Goal: Task Accomplishment & Management: Manage account settings

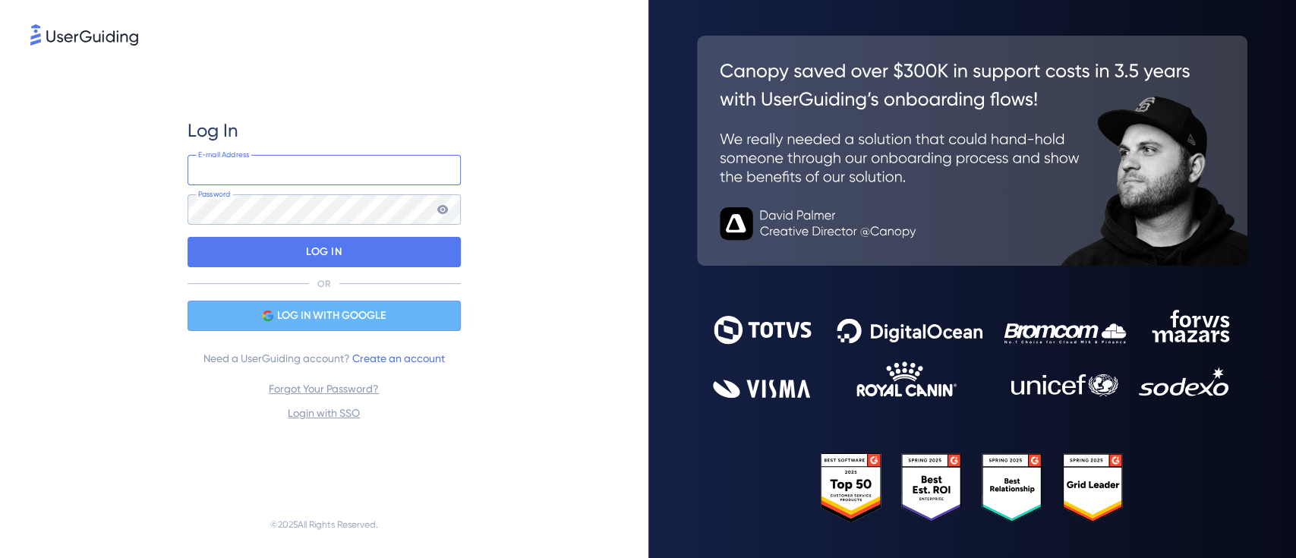
type input "[EMAIL_ADDRESS][DOMAIN_NAME]"
click at [376, 316] on span "LOG IN WITH GOOGLE" at bounding box center [331, 316] width 109 height 18
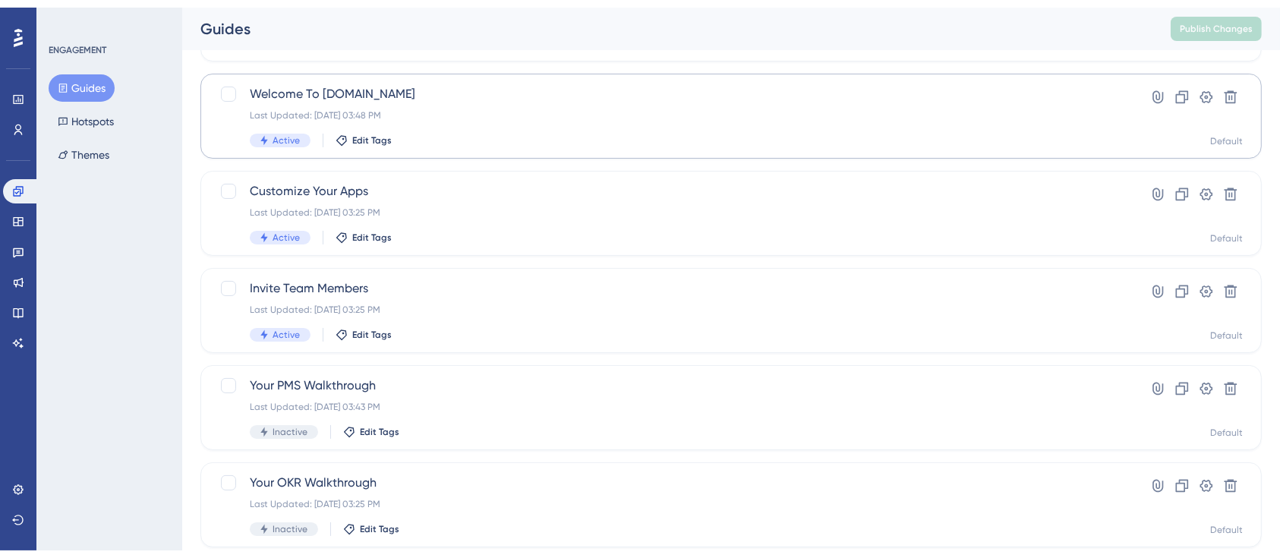
scroll to position [508, 0]
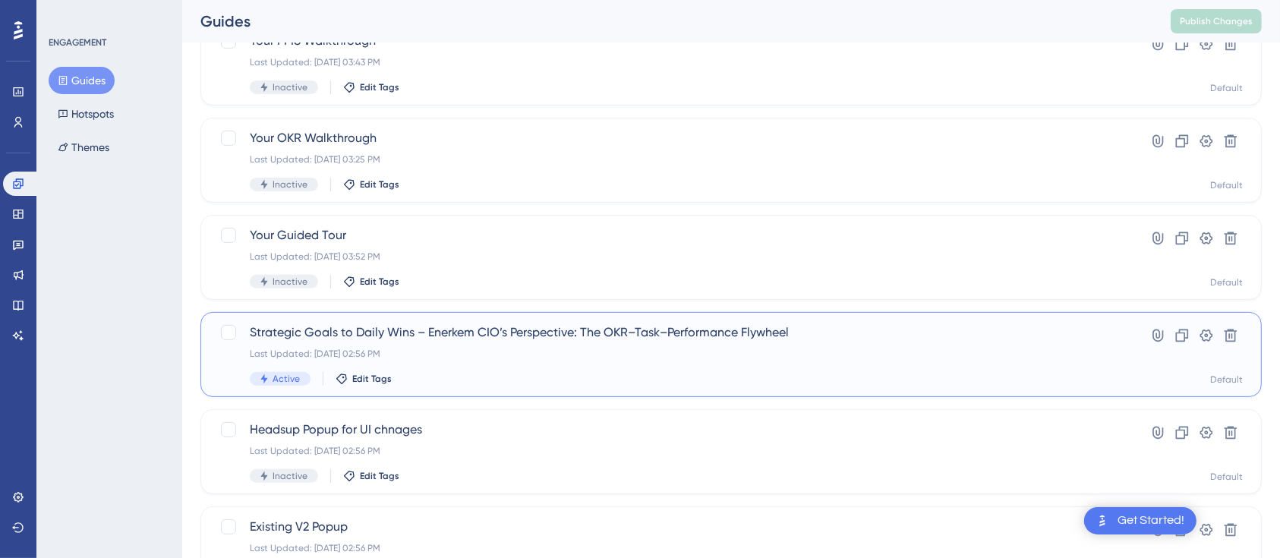
click at [507, 348] on div "Strategic Goals to Daily Wins – Enerkem CIO’s Perspective: The OKR–Task–Perform…" at bounding box center [670, 354] width 841 height 62
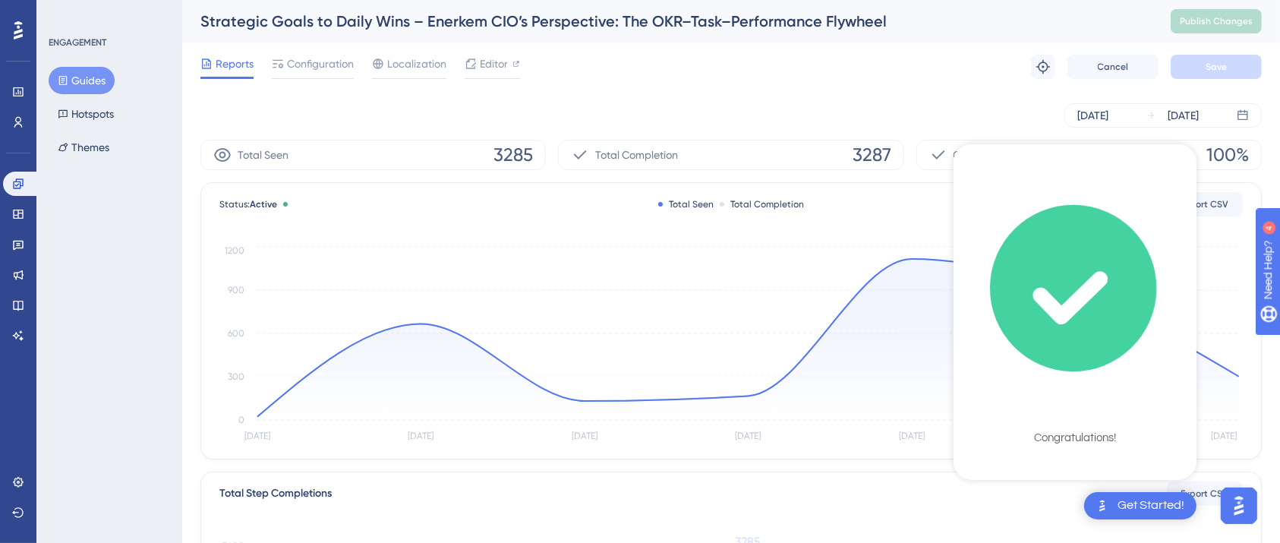
click at [838, 52] on div "Reports Configuration Localization Editor Troubleshoot Cancel Save" at bounding box center [730, 67] width 1061 height 49
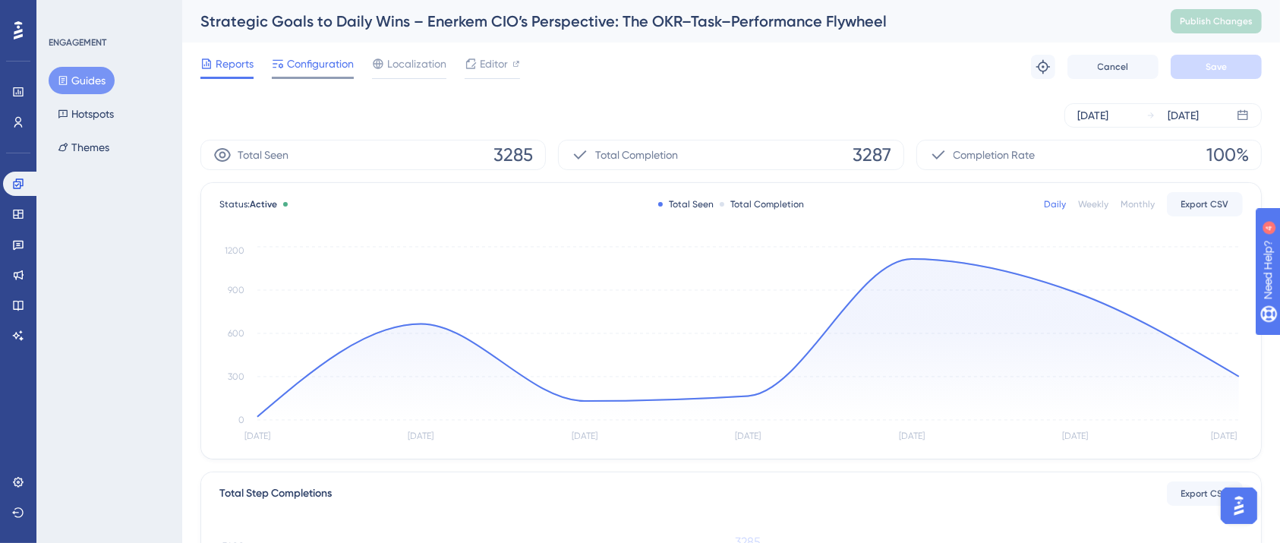
click at [293, 63] on span "Configuration" at bounding box center [320, 64] width 67 height 18
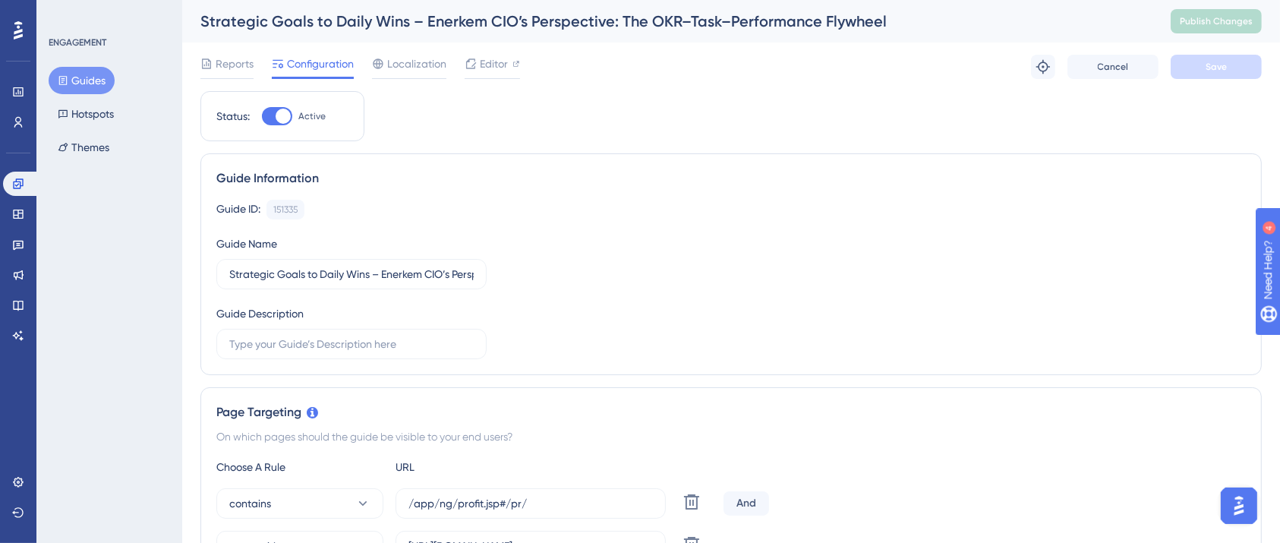
click at [275, 110] on div at bounding box center [277, 116] width 30 height 18
click at [262, 116] on input "Active" at bounding box center [261, 116] width 1 height 1
checkbox input "false"
click at [1217, 76] on button "Save" at bounding box center [1215, 67] width 91 height 24
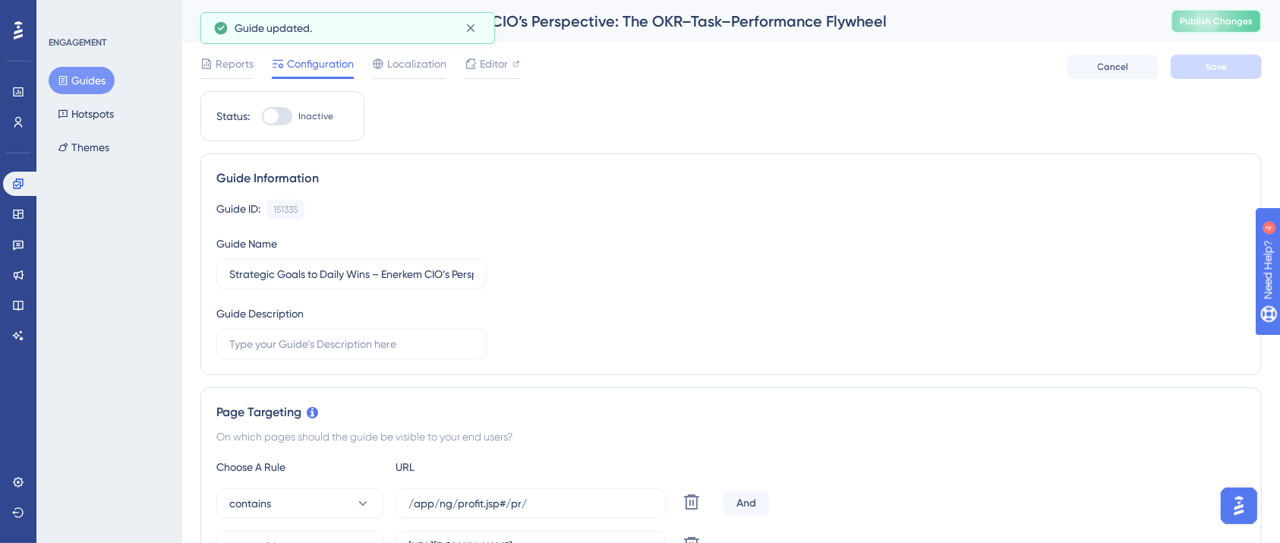
click at [1247, 21] on button "Publish Changes" at bounding box center [1215, 21] width 91 height 24
click at [72, 78] on button "Guides" at bounding box center [82, 80] width 66 height 27
